Goal: Navigation & Orientation: Go to known website

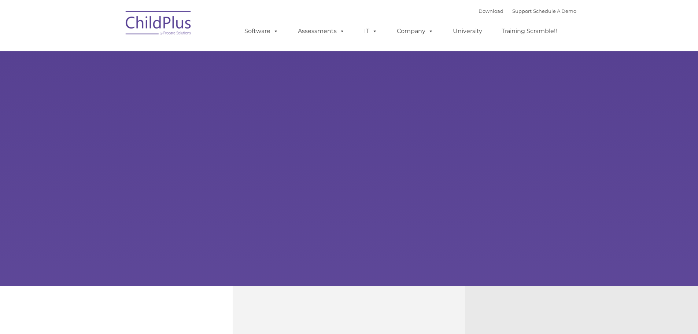
select select "MEDIUM"
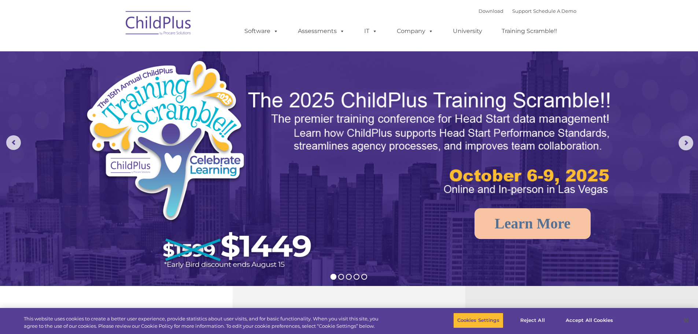
click at [154, 19] on img at bounding box center [158, 24] width 73 height 37
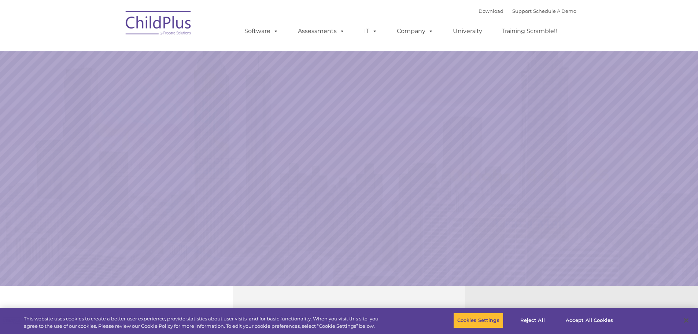
select select "MEDIUM"
